Goal: Navigation & Orientation: Find specific page/section

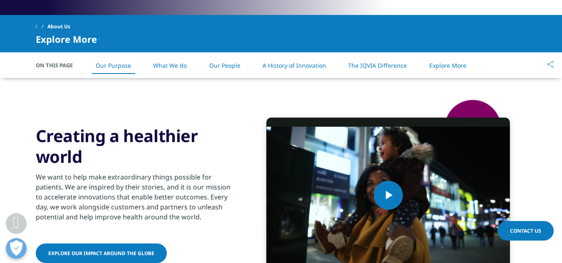
scroll to position [377, 0]
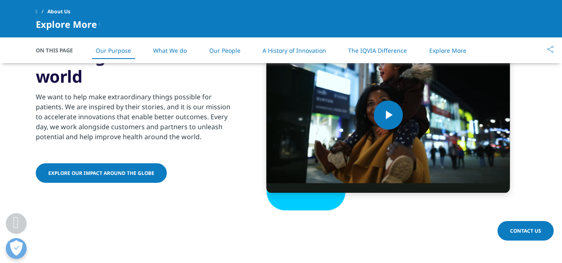
click at [166, 49] on link "What We do" at bounding box center [170, 51] width 34 height 8
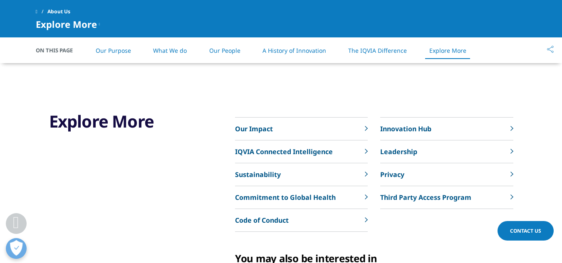
scroll to position [1897, 0]
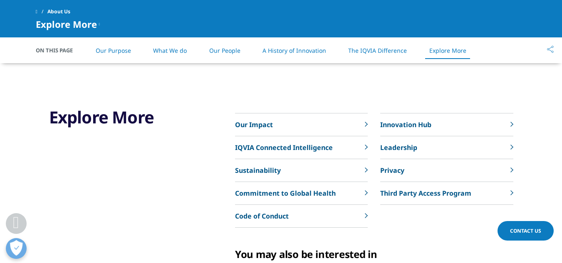
click at [228, 53] on link "Our People" at bounding box center [224, 51] width 31 height 8
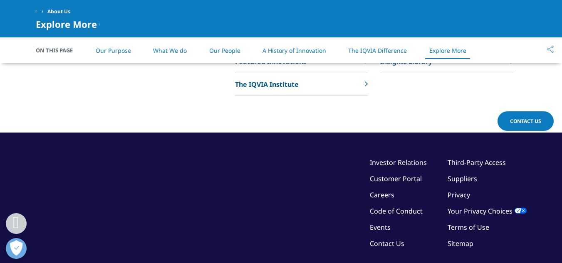
scroll to position [2201, 0]
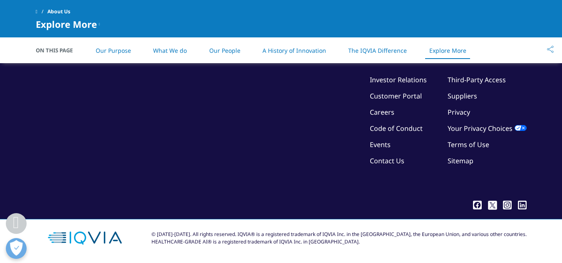
click at [386, 113] on link "Careers" at bounding box center [382, 112] width 25 height 9
